Goal: Task Accomplishment & Management: Use online tool/utility

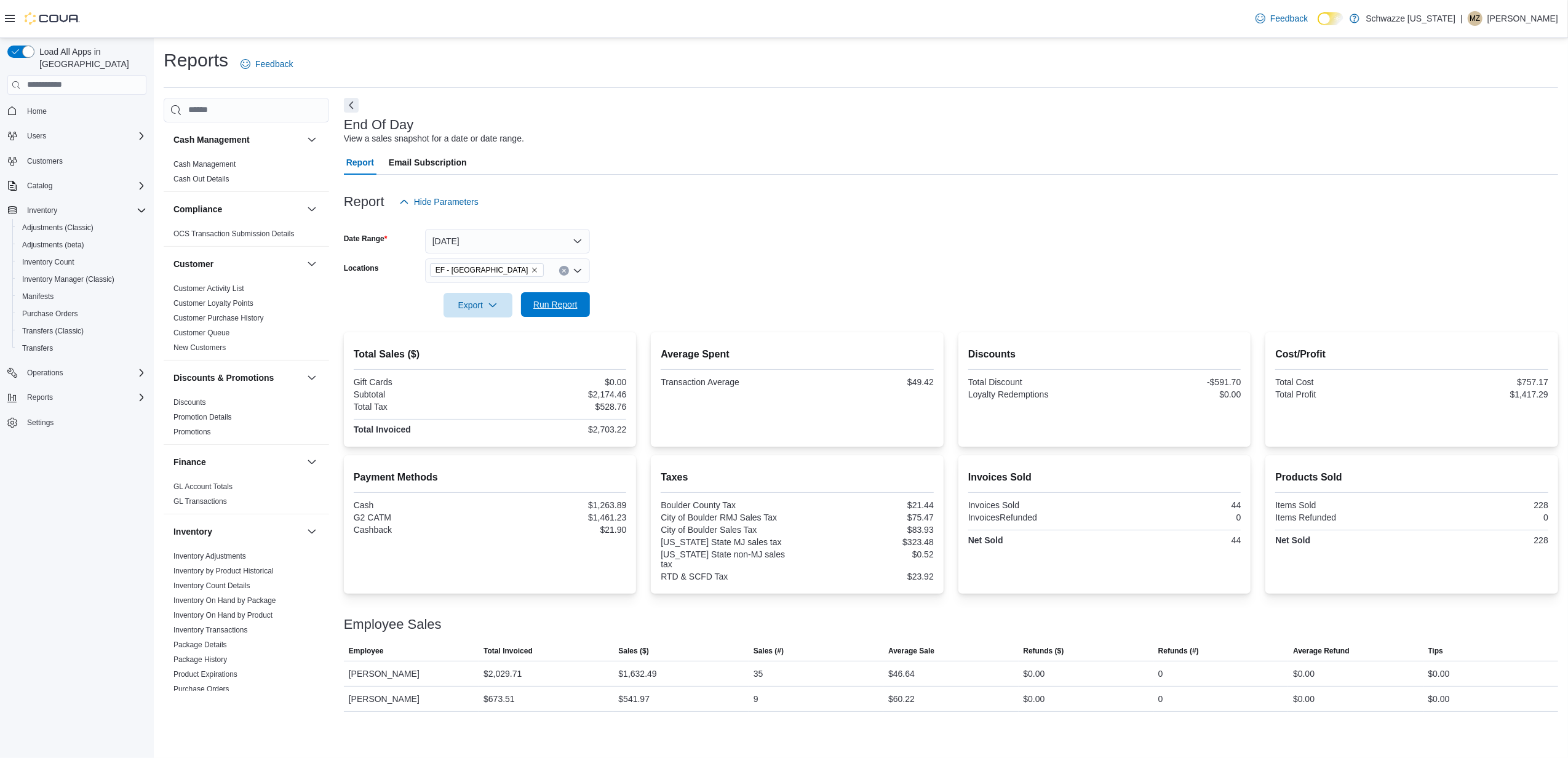
click at [571, 308] on span "Run Report" at bounding box center [556, 304] width 45 height 12
click at [553, 303] on span "Run Report" at bounding box center [556, 304] width 45 height 12
click at [544, 306] on span "Run Report" at bounding box center [556, 304] width 45 height 12
click at [570, 308] on span "Run Report" at bounding box center [556, 304] width 45 height 12
click at [542, 300] on span "Run Report" at bounding box center [556, 304] width 54 height 25
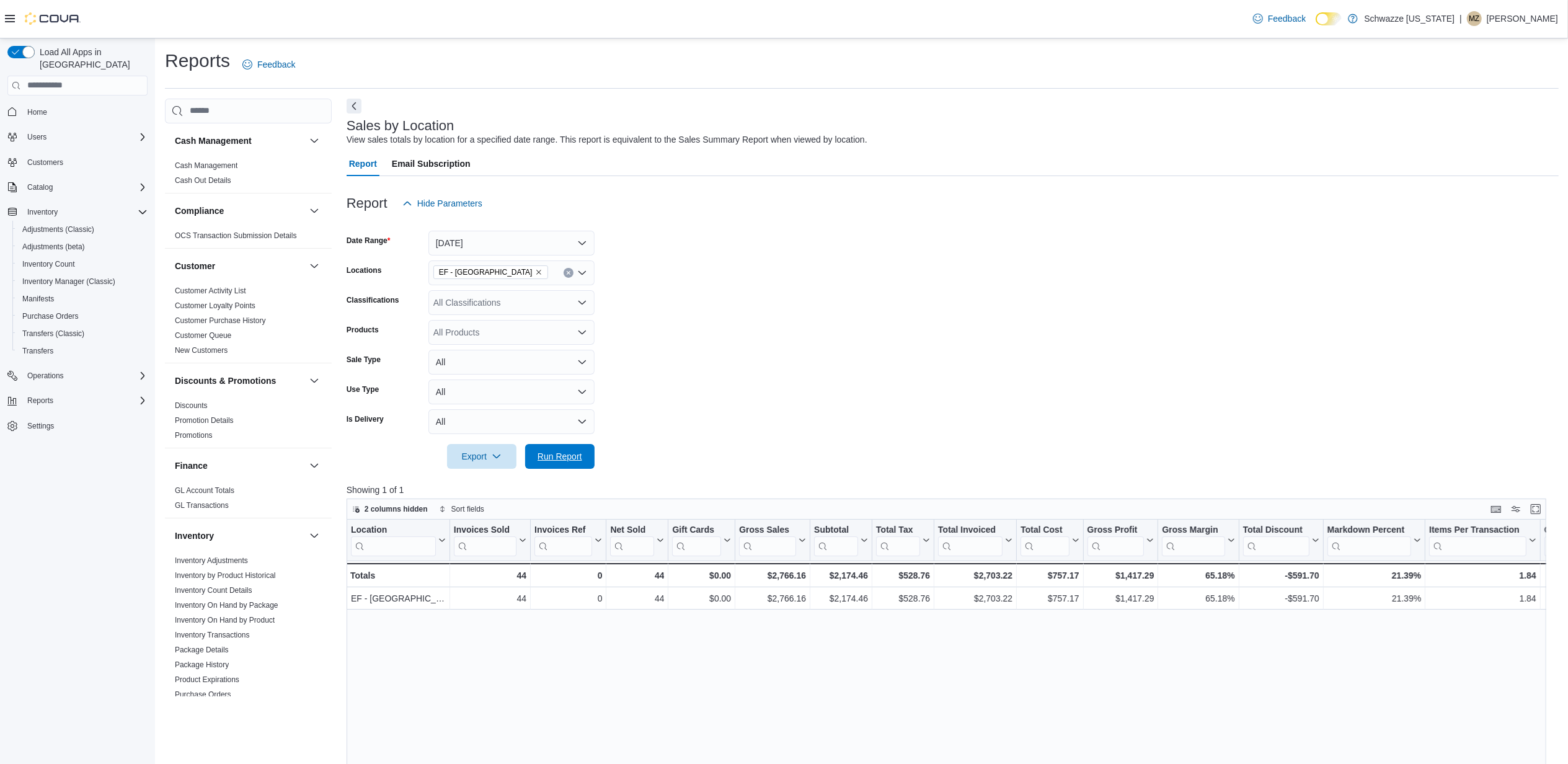
drag, startPoint x: 580, startPoint y: 447, endPoint x: 609, endPoint y: 422, distance: 38.3
click at [581, 448] on span "Run Report" at bounding box center [560, 456] width 55 height 25
click at [551, 455] on span "Run Report" at bounding box center [560, 456] width 45 height 12
